Goal: Task Accomplishment & Management: Use online tool/utility

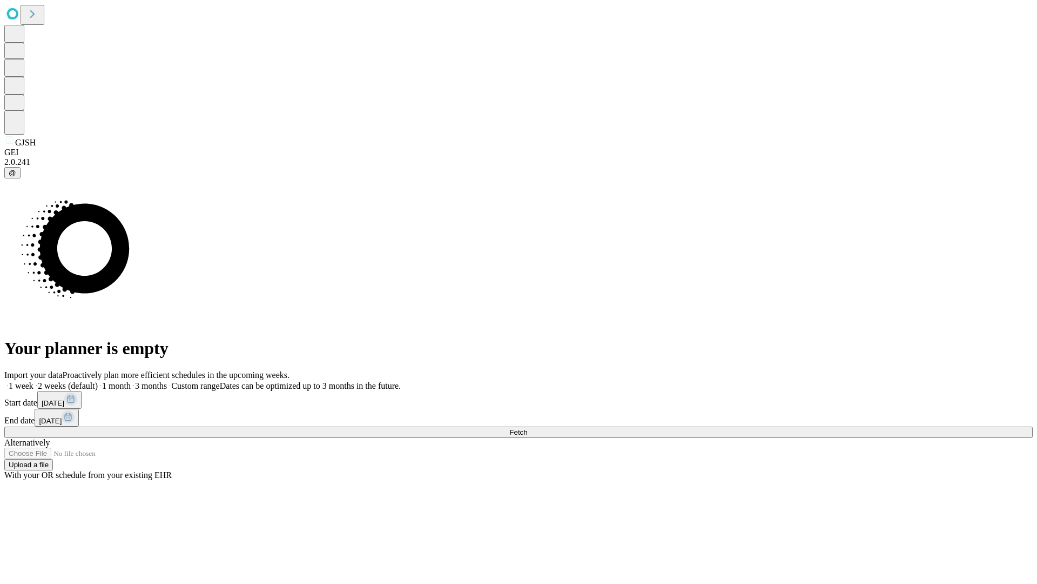
click at [527, 428] on span "Fetch" at bounding box center [519, 432] width 18 height 8
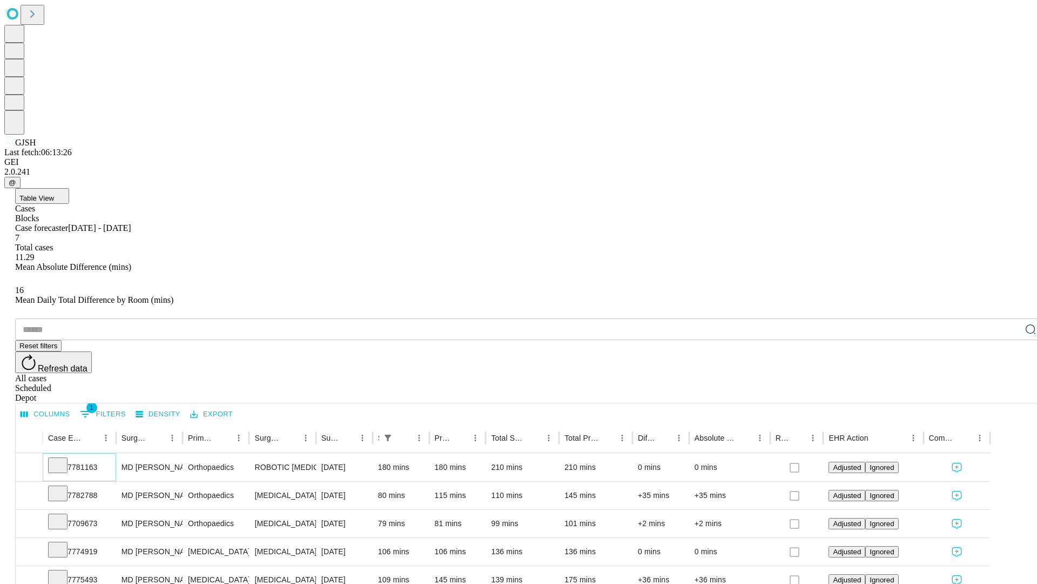
click at [63, 459] on icon at bounding box center [57, 464] width 11 height 11
